Goal: Task Accomplishment & Management: Use online tool/utility

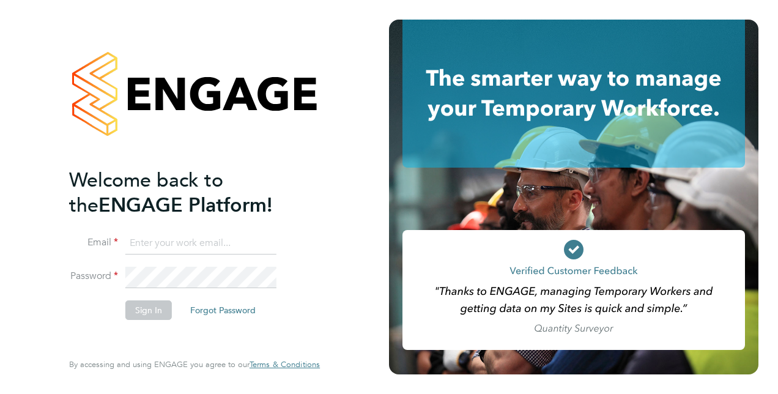
type input "[PERSON_NAME][EMAIL_ADDRESS][DOMAIN_NAME]"
click at [137, 308] on button "Sign In" at bounding box center [148, 310] width 46 height 20
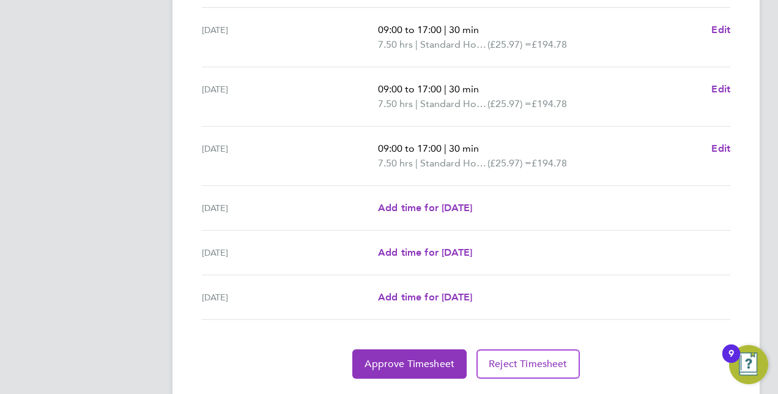
scroll to position [483, 0]
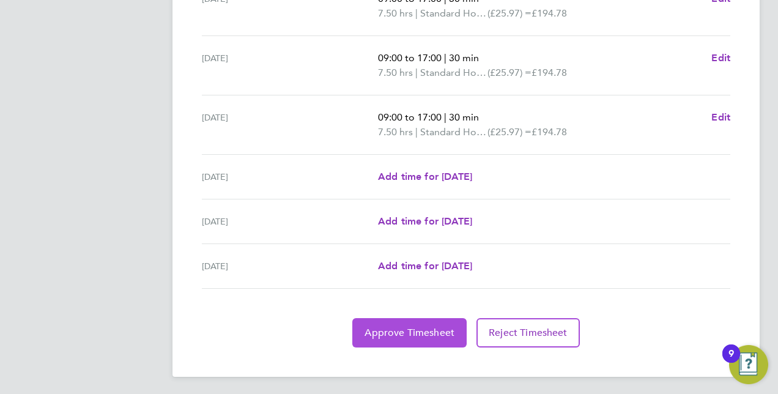
click at [424, 323] on button "Approve Timesheet" at bounding box center [409, 332] width 114 height 29
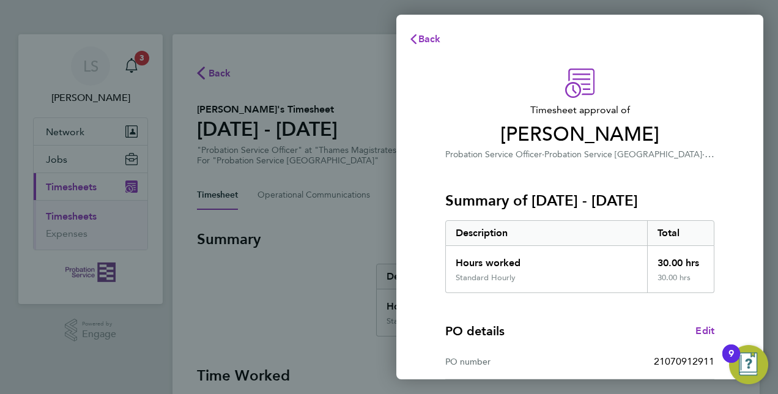
click at [586, 306] on div "PO details Edit PO number 21070912911 Start date [DATE] Finish date [DATE]" at bounding box center [579, 371] width 269 height 156
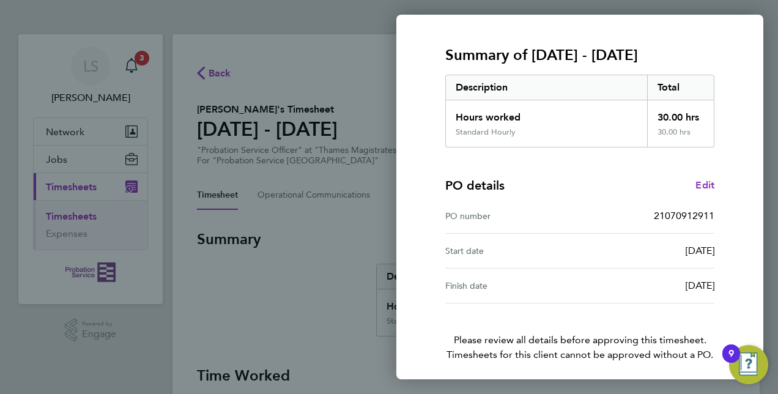
scroll to position [191, 0]
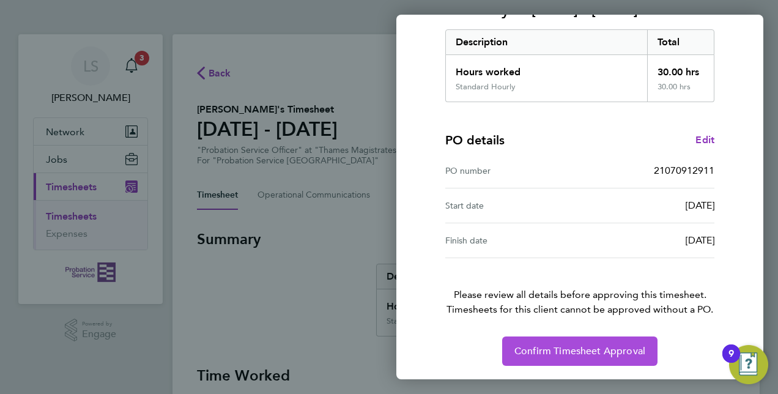
click at [587, 346] on span "Confirm Timesheet Approval" at bounding box center [579, 351] width 131 height 12
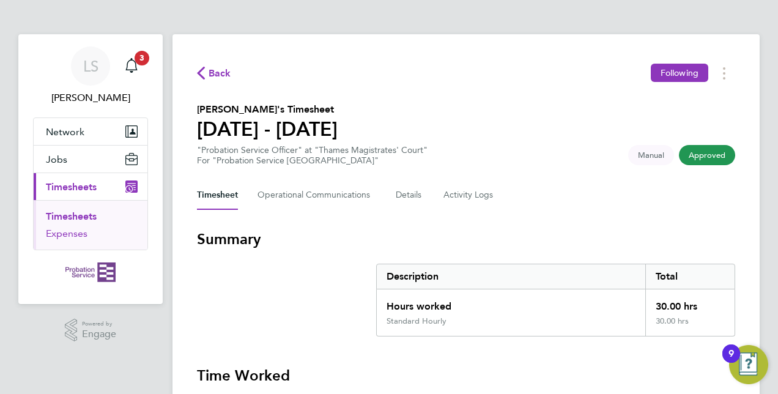
click at [77, 228] on link "Expenses" at bounding box center [67, 234] width 42 height 12
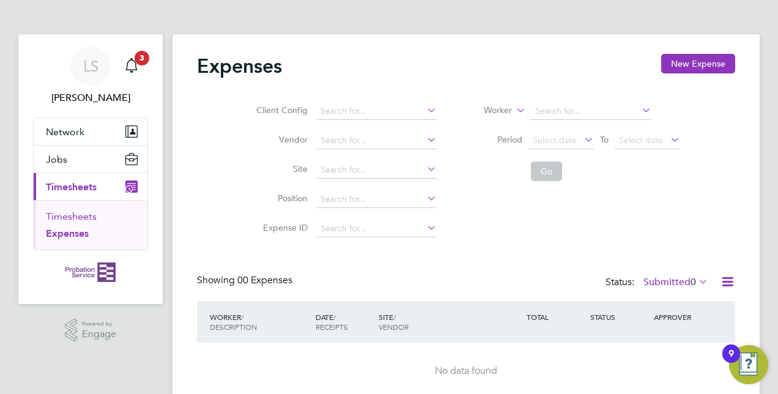
click at [67, 210] on link "Timesheets" at bounding box center [71, 216] width 51 height 12
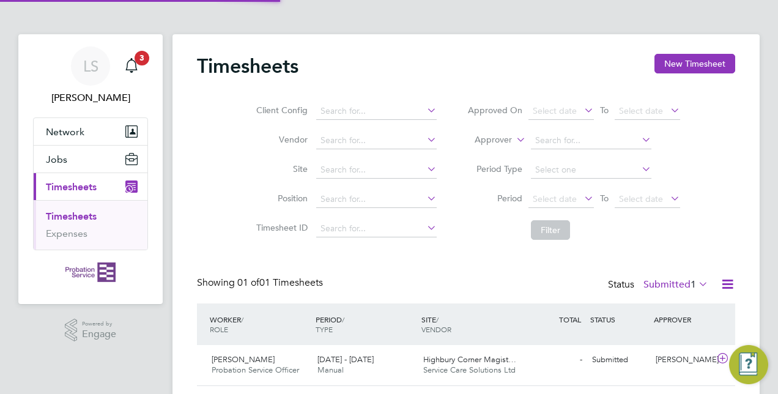
scroll to position [31, 106]
click at [597, 363] on div "Submitted" at bounding box center [619, 360] width 64 height 20
click at [451, 358] on span "Highbury Corner Magist…" at bounding box center [469, 359] width 93 height 10
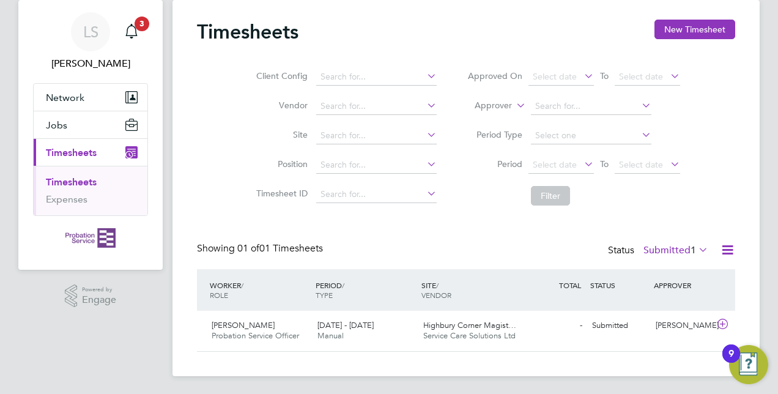
scroll to position [35, 0]
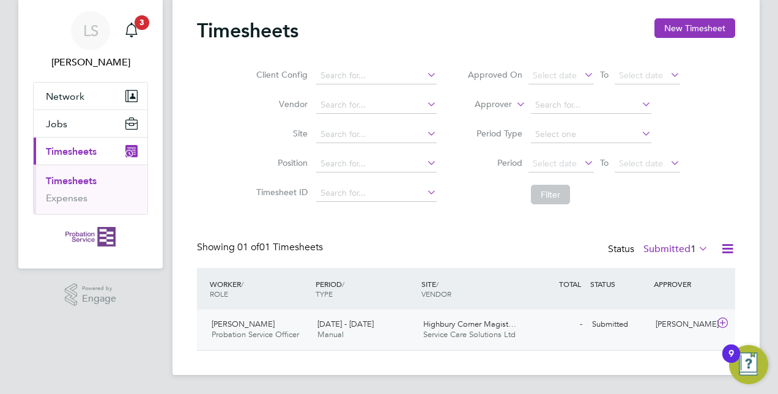
click at [666, 322] on div "[PERSON_NAME]" at bounding box center [683, 324] width 64 height 20
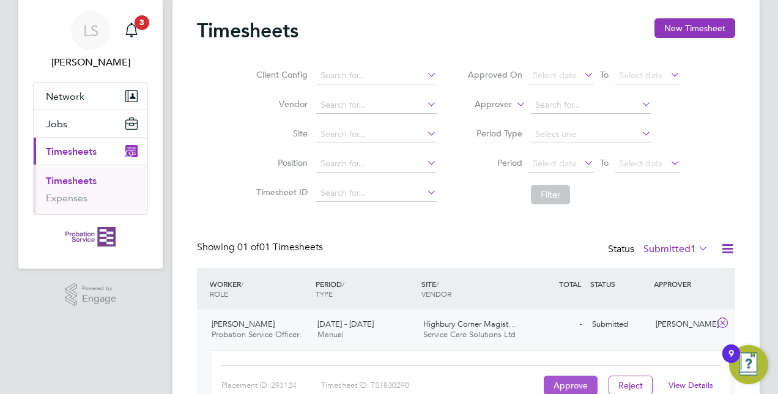
click at [566, 380] on button "Approve" at bounding box center [571, 386] width 54 height 20
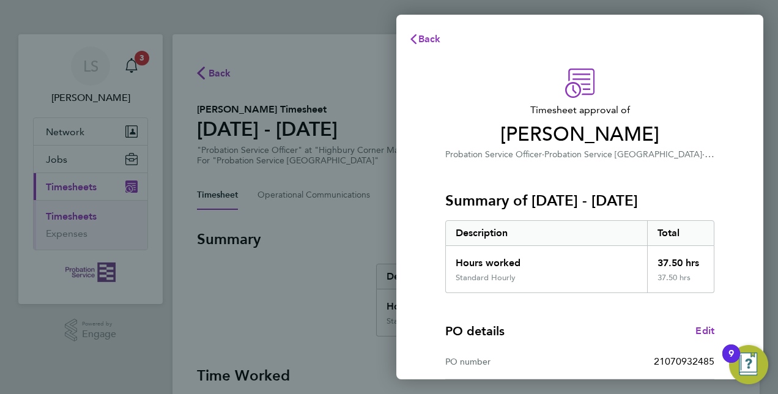
click at [548, 336] on div "PO details Edit" at bounding box center [579, 330] width 269 height 17
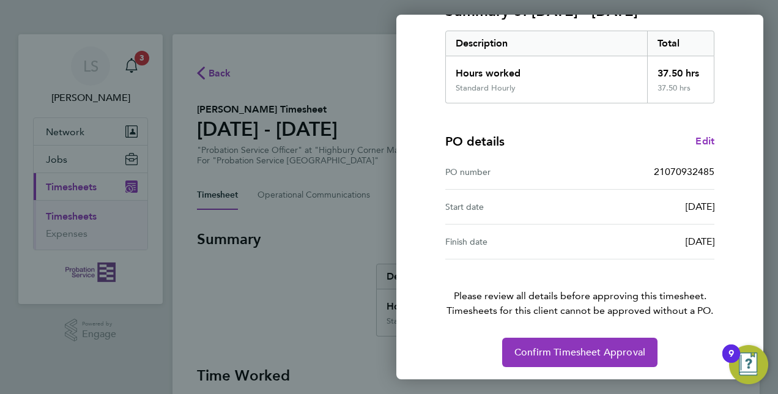
scroll to position [191, 0]
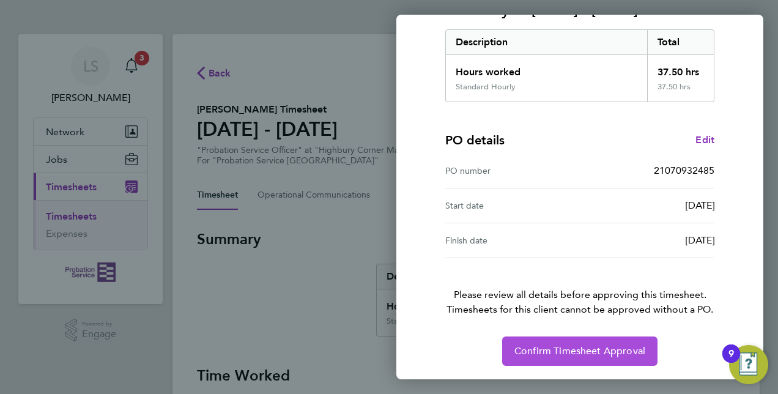
click at [591, 345] on span "Confirm Timesheet Approval" at bounding box center [579, 351] width 131 height 12
